Goal: Task Accomplishment & Management: Use online tool/utility

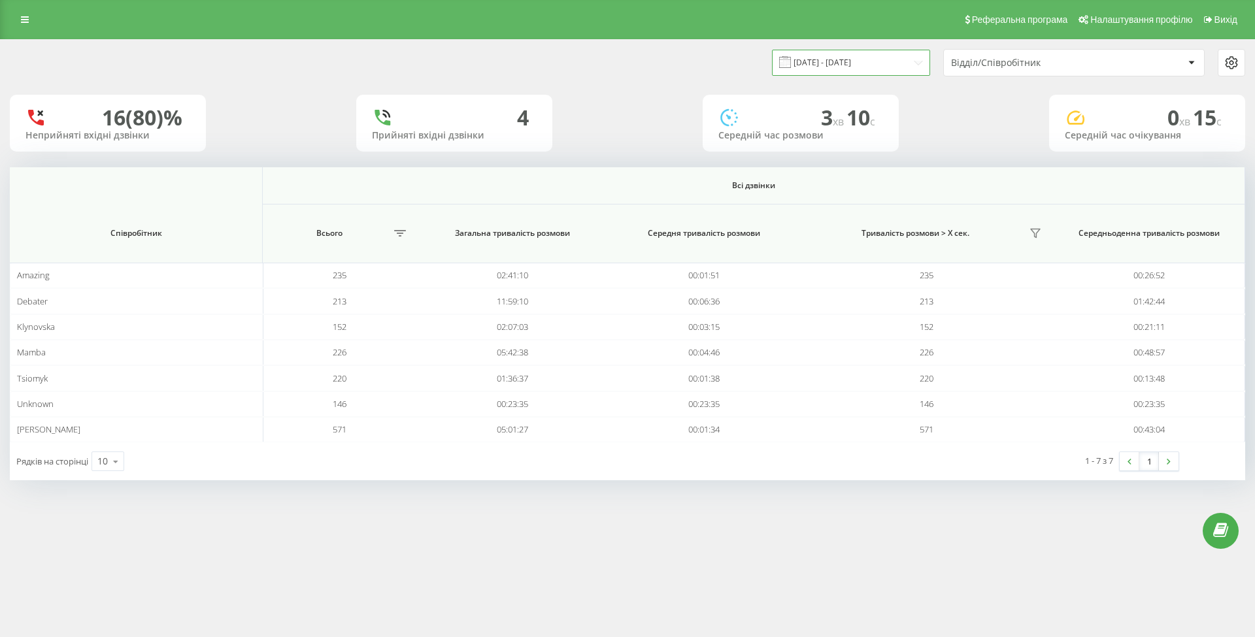
click at [873, 58] on input "11.08.2025 - 19.08.2025" at bounding box center [851, 62] width 158 height 25
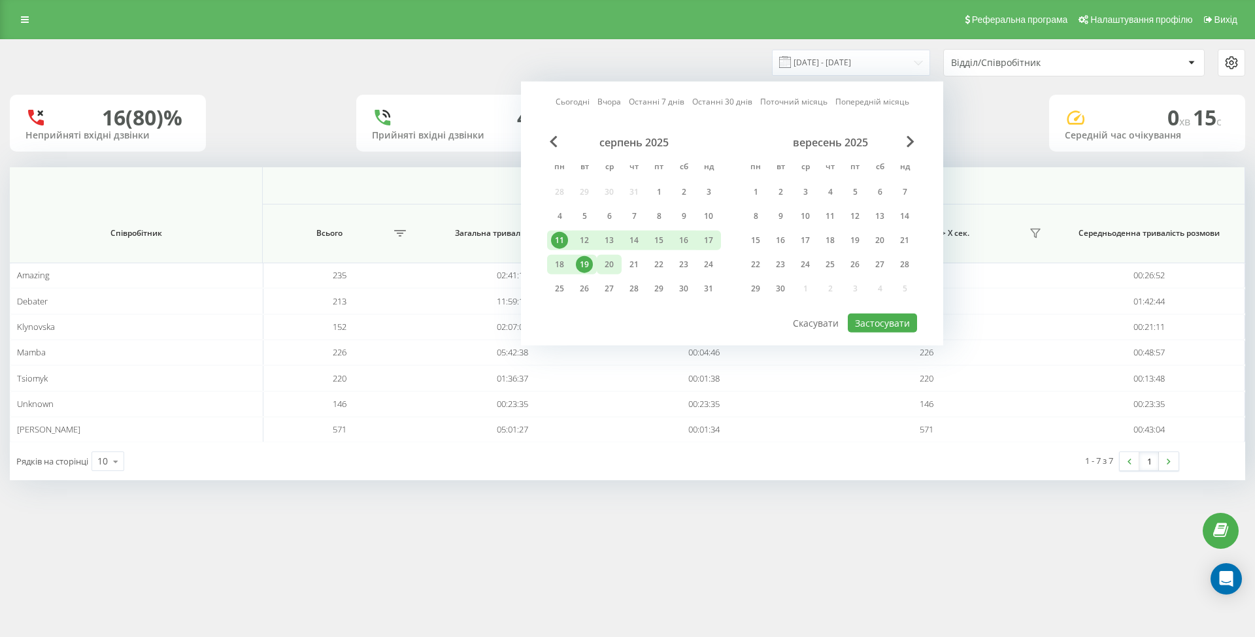
click at [610, 260] on div "20" at bounding box center [609, 264] width 17 height 17
click at [884, 319] on button "Застосувати" at bounding box center [882, 323] width 69 height 19
type input "[DATE] - [DATE]"
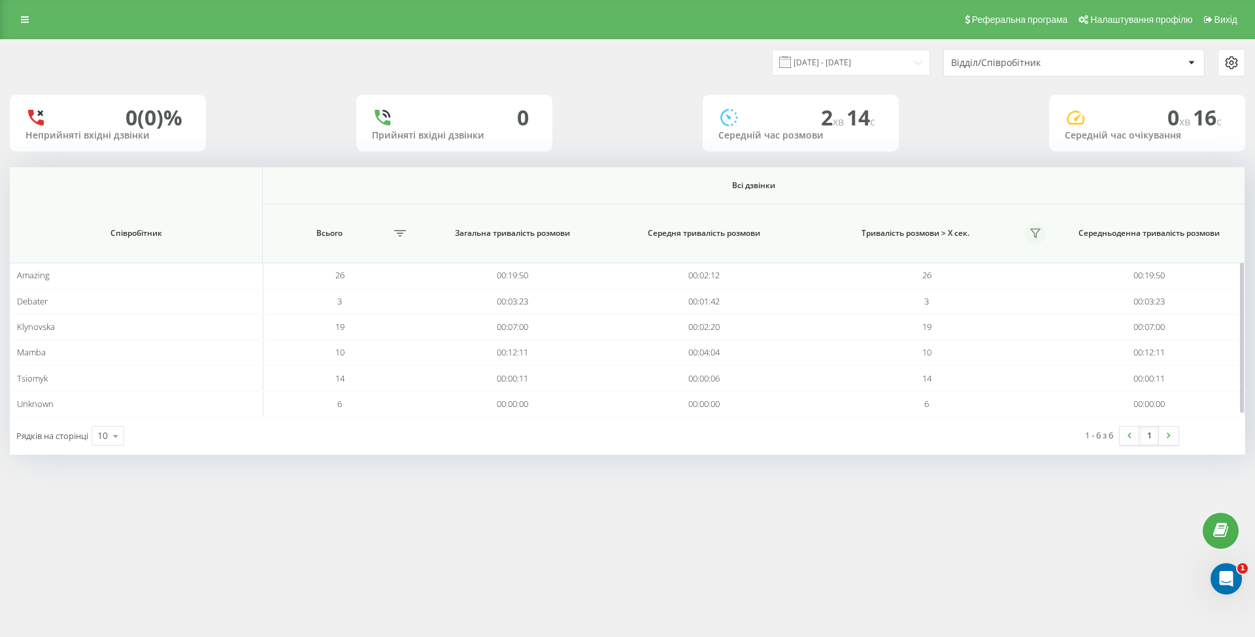
click at [1034, 233] on icon at bounding box center [1035, 233] width 9 height 8
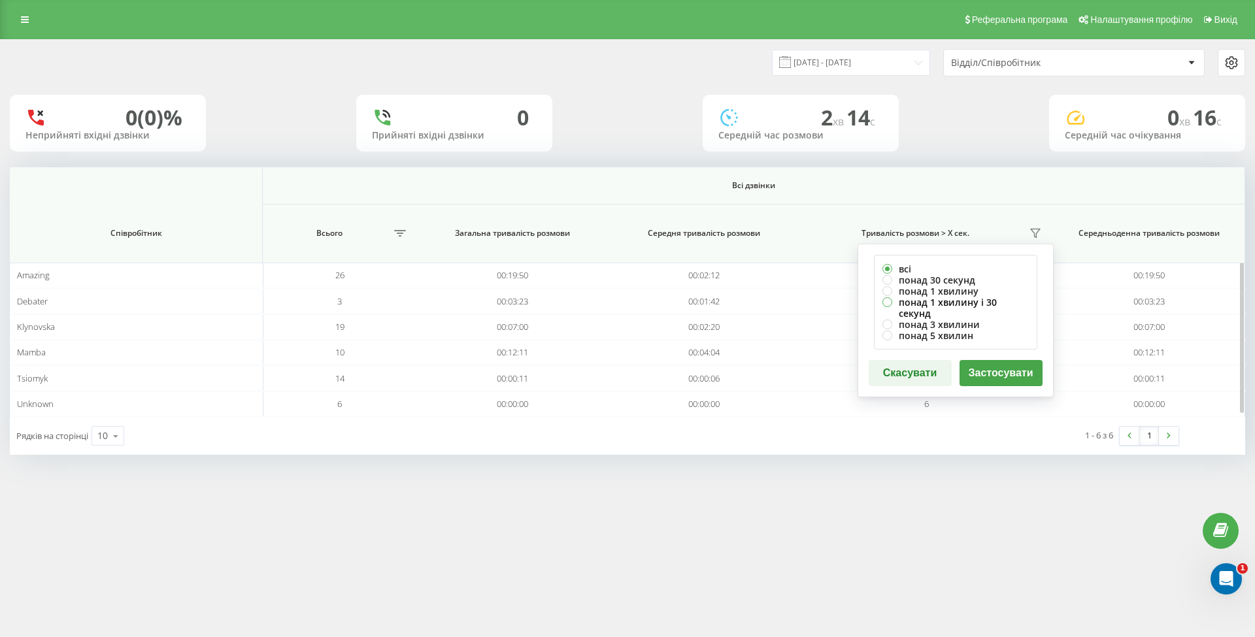
click at [954, 299] on label "понад 1 хвилину і 30 секунд" at bounding box center [955, 308] width 146 height 22
radio input "true"
click at [988, 360] on button "Застосувати" at bounding box center [1000, 373] width 83 height 26
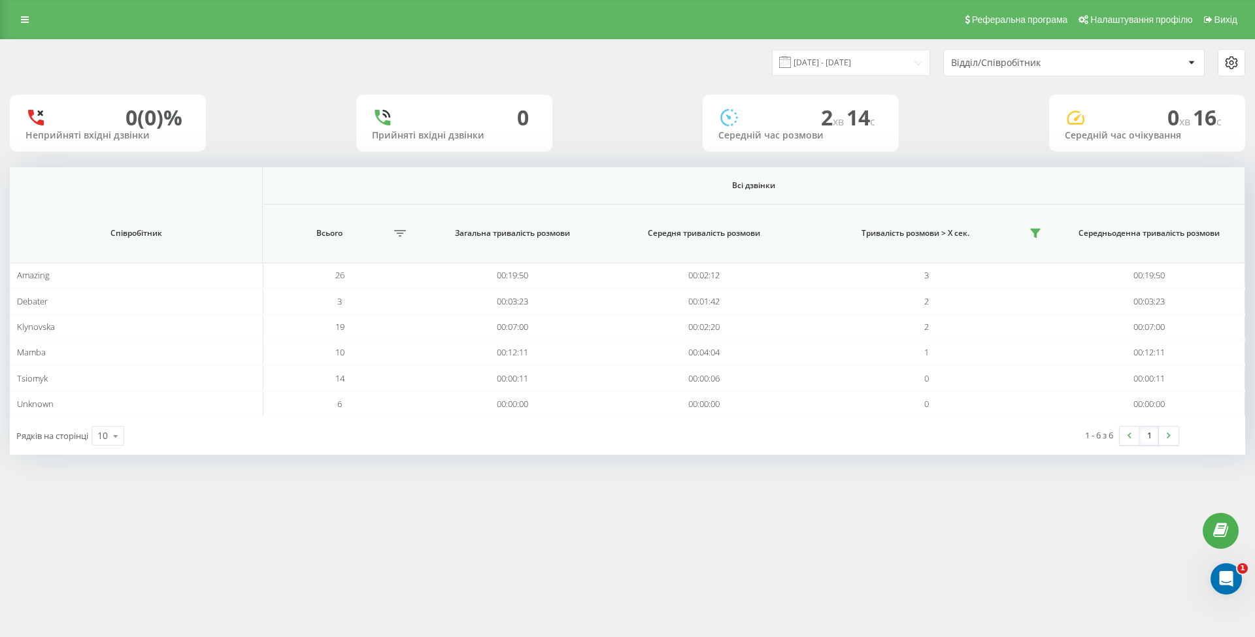
click at [845, 494] on div "Реферальна програма Налаштування профілю Вихід 20.08.2025 - 20.08.2025 Відділ/С…" at bounding box center [627, 318] width 1255 height 637
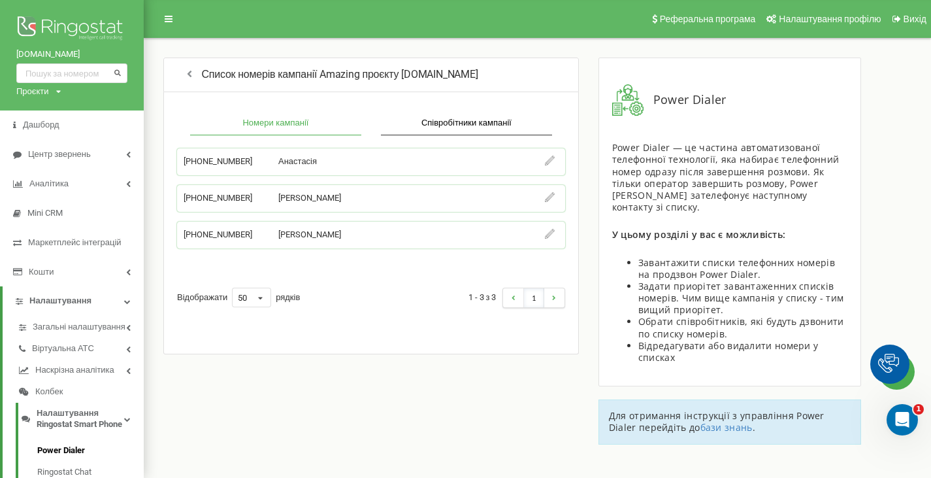
click at [201, 66] on div "Список номерів кампанії Amazing проєкту choice31.com" at bounding box center [371, 75] width 416 height 35
click at [195, 73] on icon "button" at bounding box center [190, 73] width 12 height 10
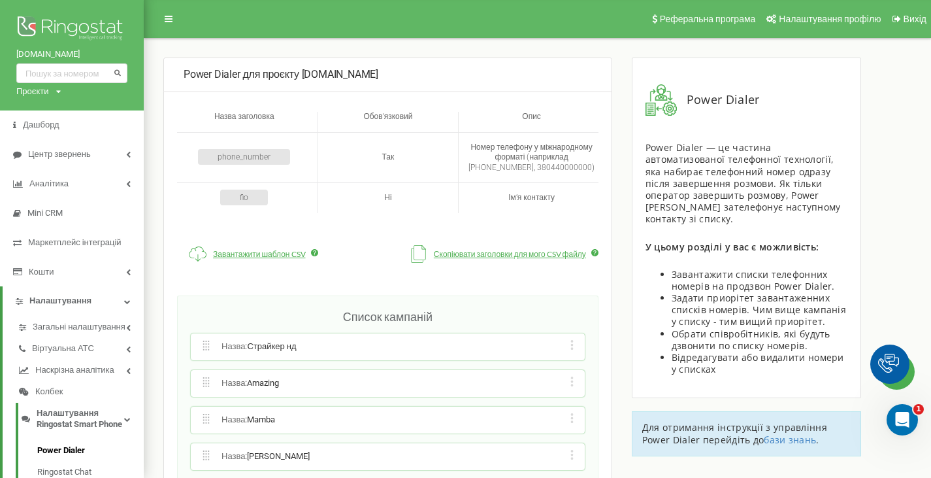
scroll to position [214, 0]
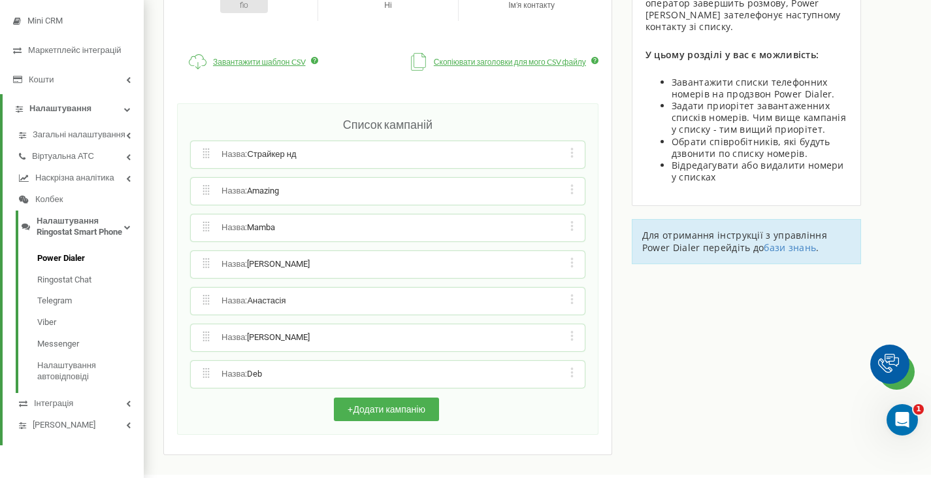
click at [569, 141] on div "Назва : Страйкер нд Редагувати назву кампанії Редагувати список номерів кампані…" at bounding box center [388, 154] width 394 height 27
click at [571, 148] on icon at bounding box center [572, 153] width 3 height 10
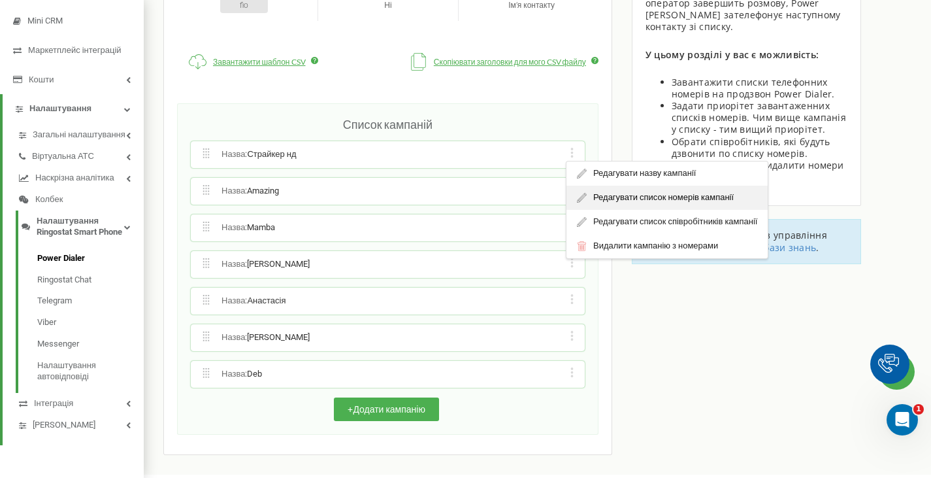
click at [603, 186] on div "Редагувати список номерів кампанії" at bounding box center [667, 198] width 201 height 24
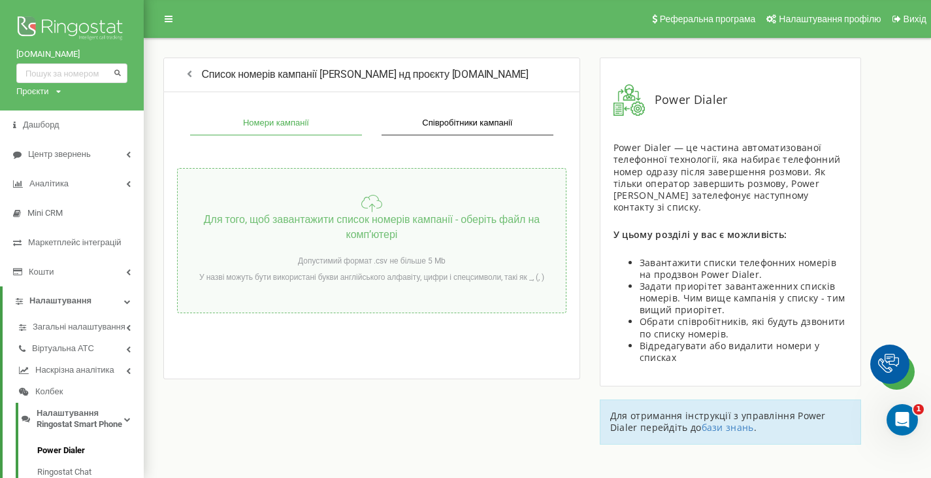
click at [388, 207] on div "Для того, щоб завантажити список номерів кампанії - оберіть файл на компʼютері …" at bounding box center [371, 240] width 389 height 145
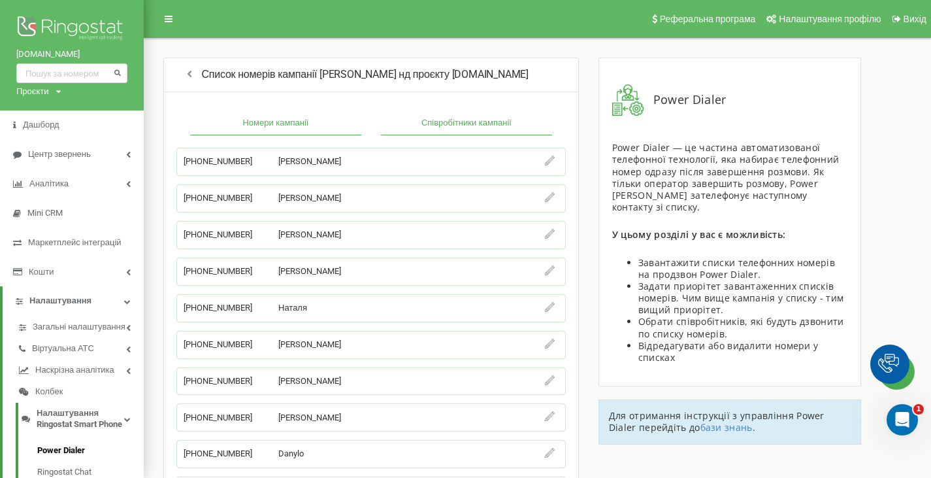
click at [455, 123] on button "Співробітники кампанії" at bounding box center [466, 124] width 171 height 24
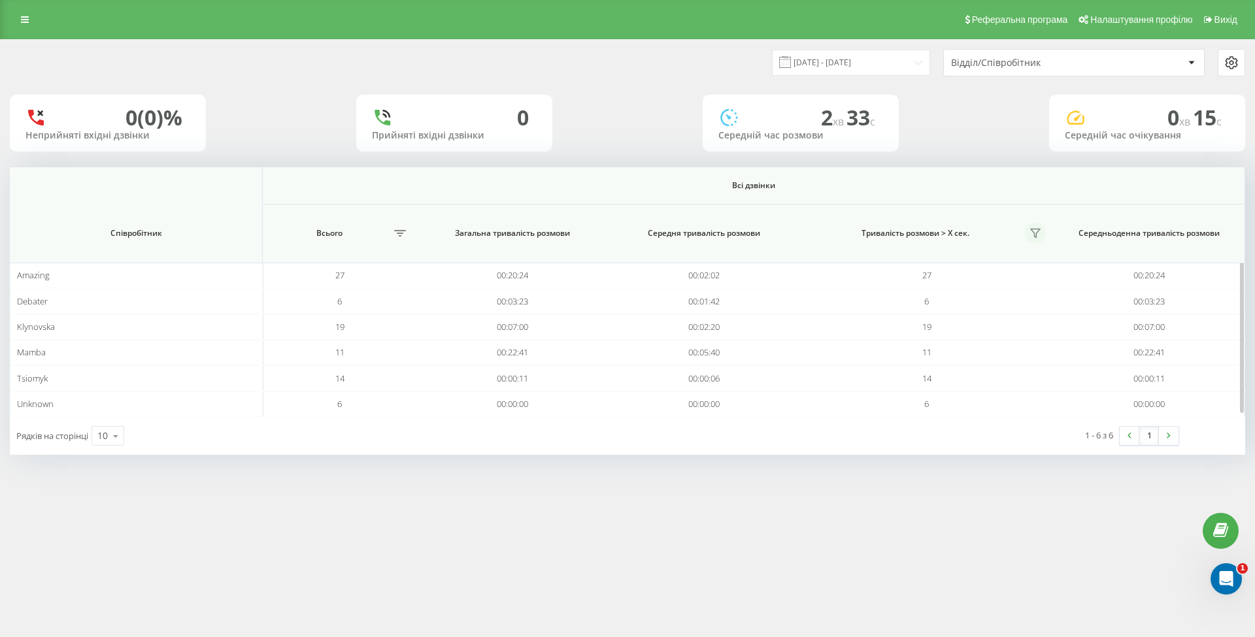
click at [1033, 229] on icon at bounding box center [1035, 233] width 9 height 8
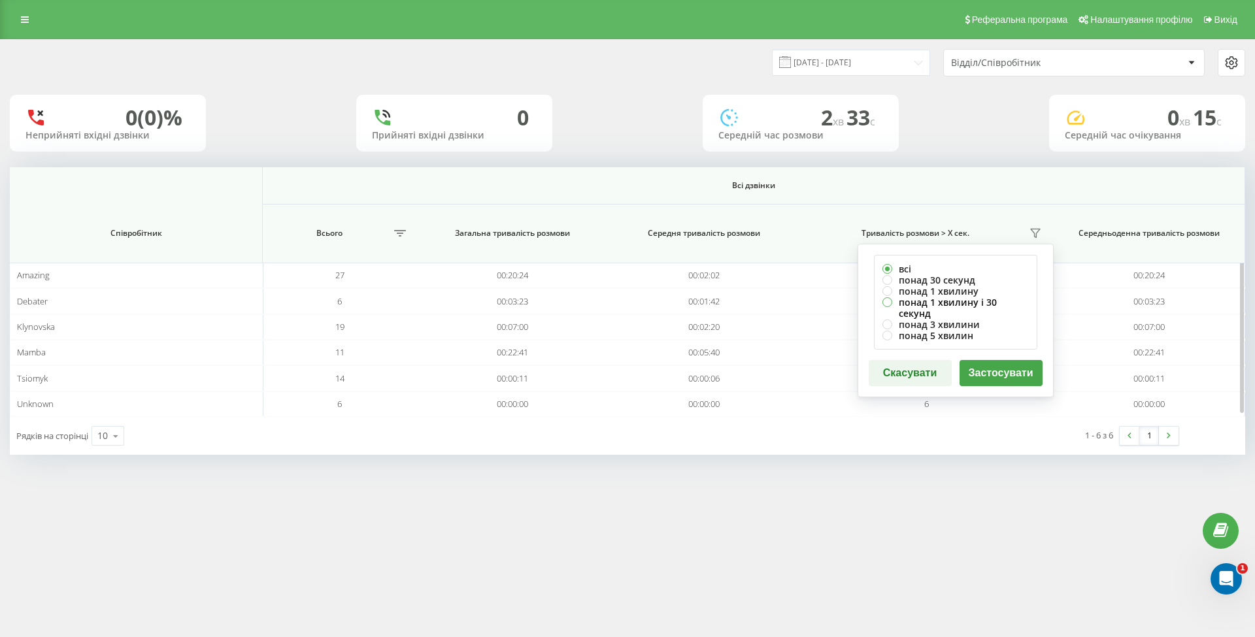
click at [980, 297] on label "понад 1 хвилину і 30 секунд" at bounding box center [955, 308] width 146 height 22
radio input "true"
click at [1007, 360] on button "Застосувати" at bounding box center [1000, 373] width 83 height 26
